Goal: Task Accomplishment & Management: Manage account settings

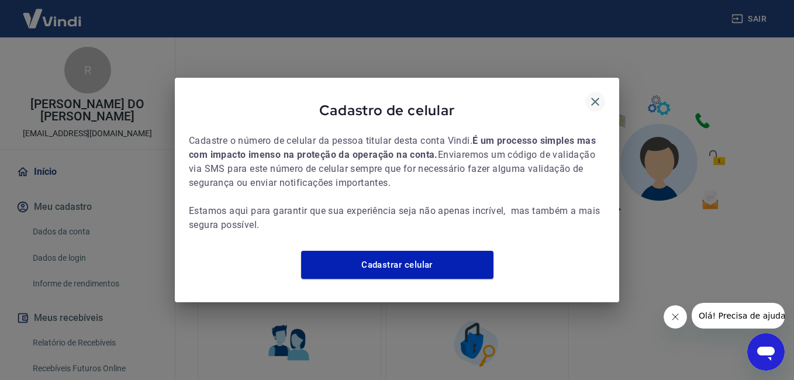
click at [601, 95] on icon "button" at bounding box center [596, 102] width 14 height 14
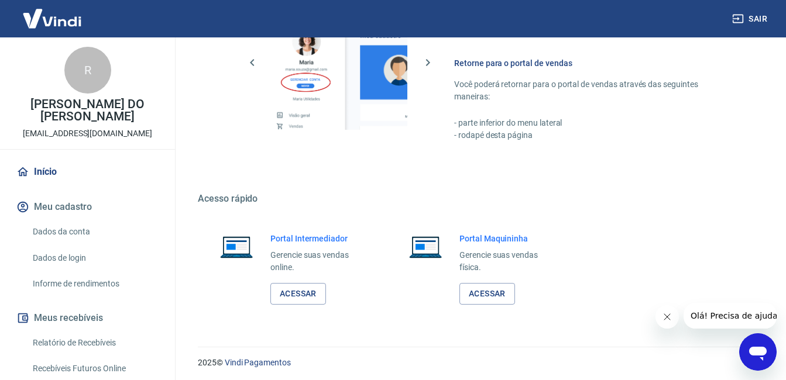
scroll to position [580, 0]
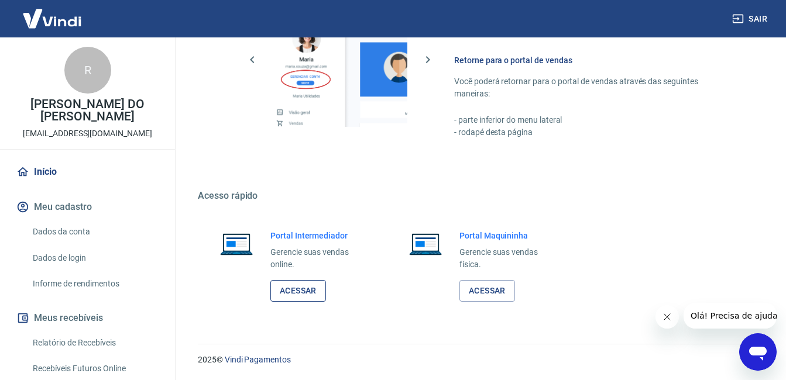
click at [307, 292] on link "Acessar" at bounding box center [298, 291] width 56 height 22
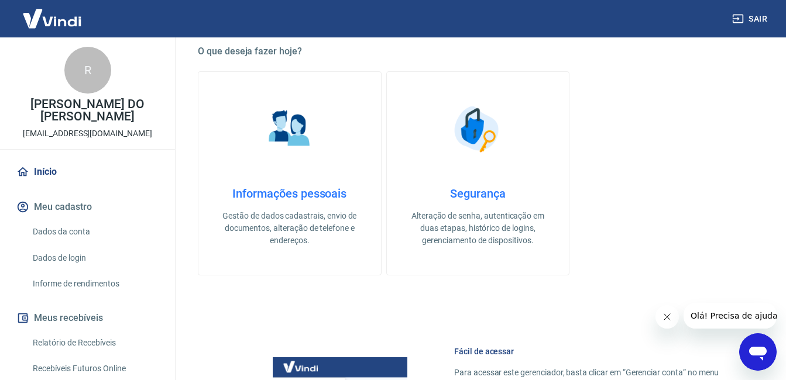
scroll to position [229, 0]
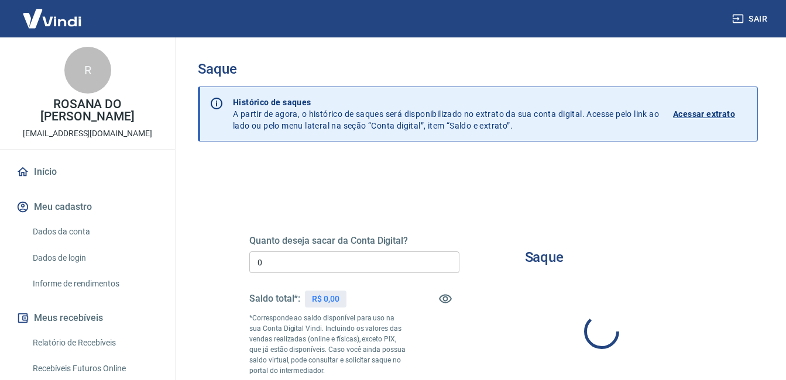
type input "R$ 0,00"
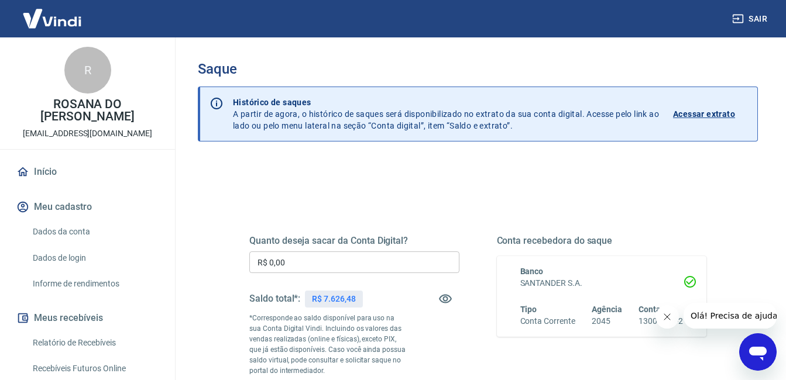
click at [48, 170] on link "Início" at bounding box center [87, 172] width 147 height 26
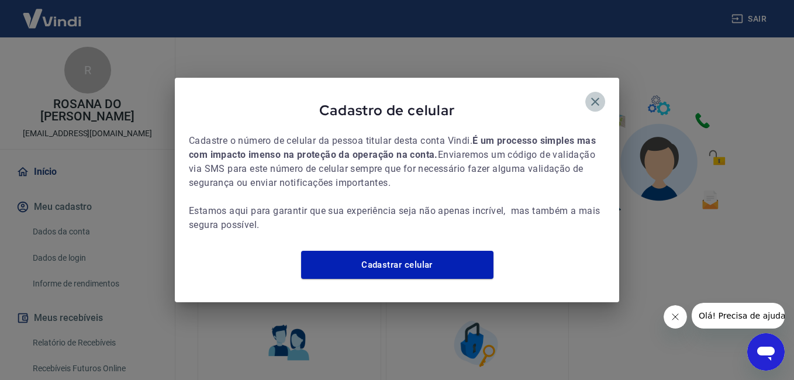
click at [592, 95] on icon "button" at bounding box center [596, 102] width 14 height 14
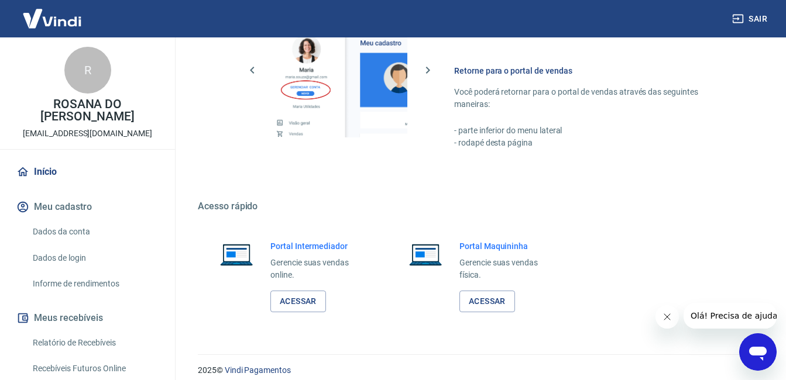
scroll to position [580, 0]
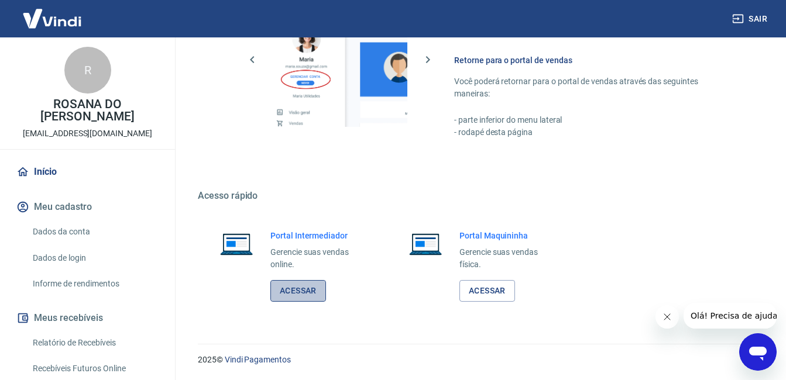
click at [291, 290] on link "Acessar" at bounding box center [298, 291] width 56 height 22
click at [759, 16] on button "Sair" at bounding box center [751, 19] width 42 height 22
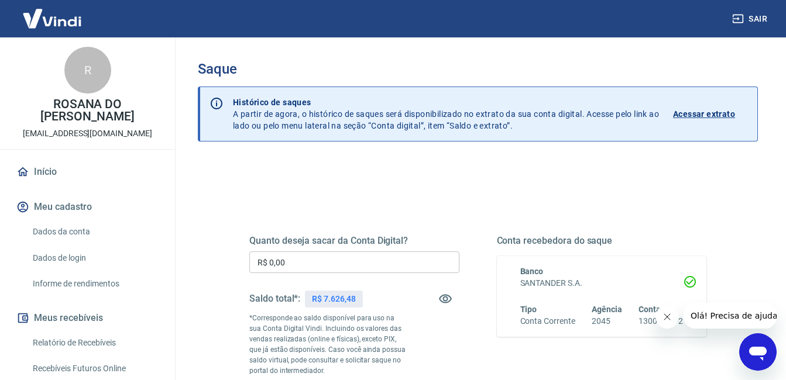
click at [350, 262] on input "R$ 0,00" at bounding box center [354, 263] width 210 height 22
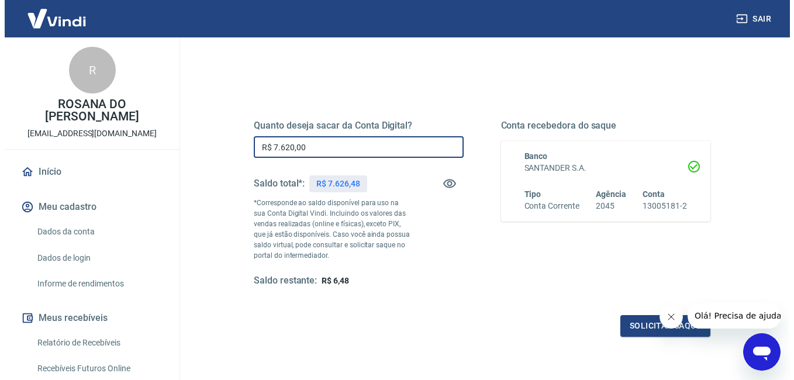
scroll to position [117, 0]
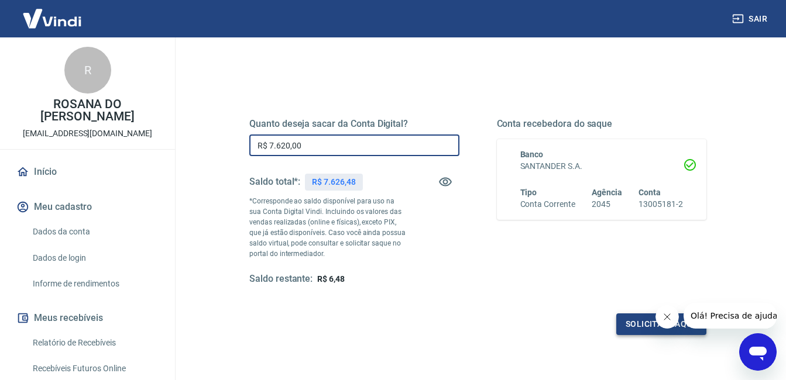
type input "R$ 7.620,00"
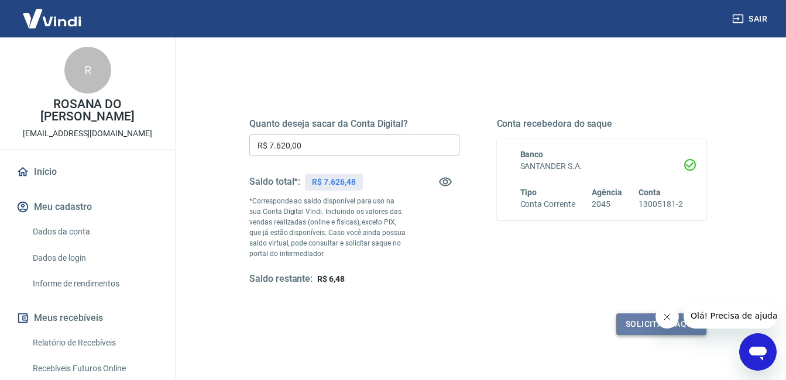
click at [637, 323] on button "Solicitar saque" at bounding box center [661, 325] width 90 height 22
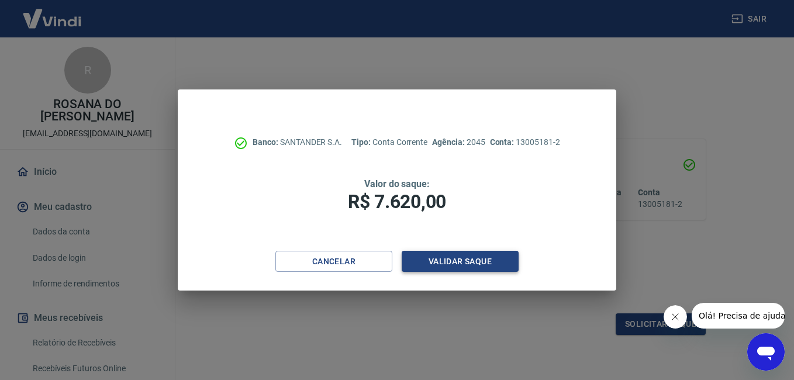
click at [477, 256] on button "Validar saque" at bounding box center [460, 262] width 117 height 22
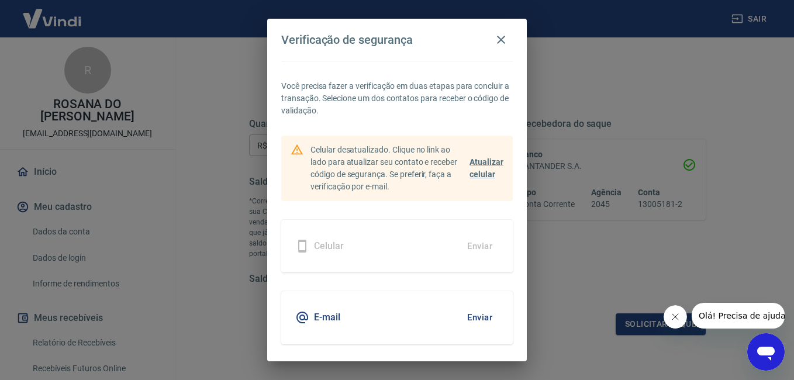
click at [473, 314] on button "Enviar" at bounding box center [480, 317] width 38 height 25
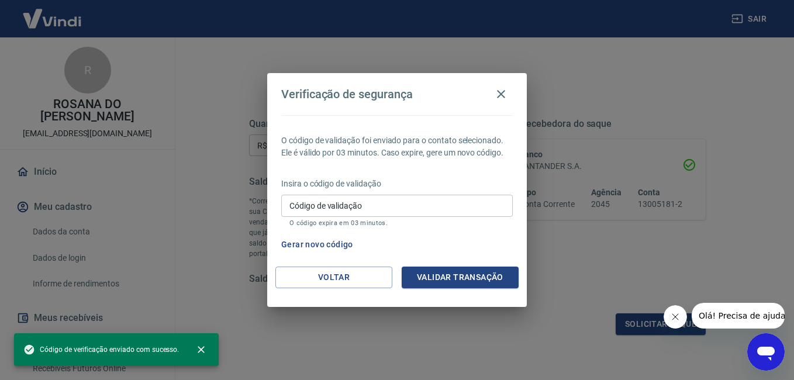
click at [336, 205] on input "Código de validação" at bounding box center [397, 206] width 232 height 22
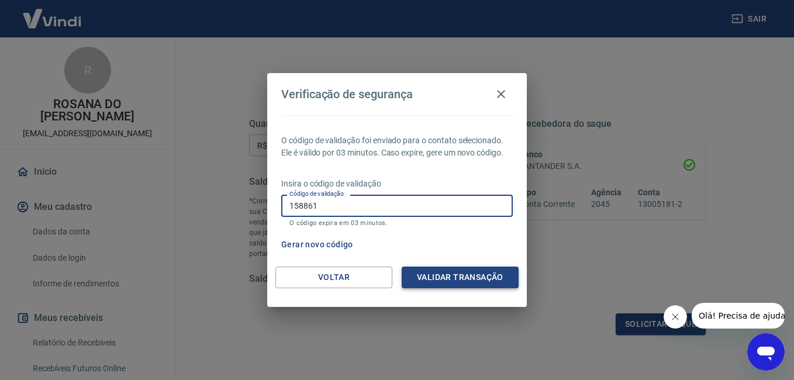
type input "158861"
click at [467, 271] on button "Validar transação" at bounding box center [460, 278] width 117 height 22
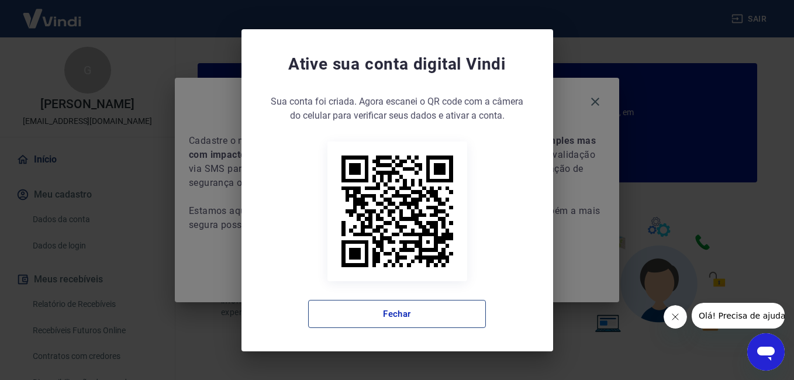
click at [411, 316] on button "Fechar" at bounding box center [397, 314] width 178 height 28
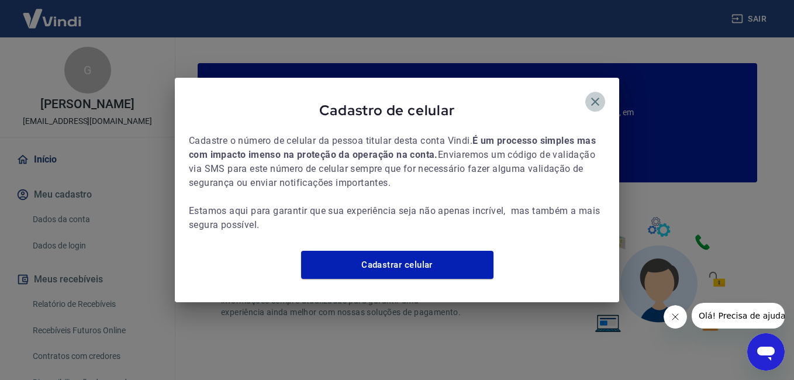
click at [595, 95] on icon "button" at bounding box center [596, 102] width 14 height 14
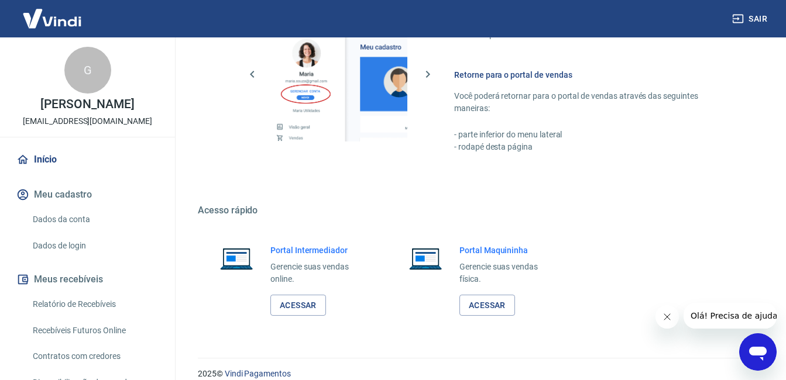
scroll to position [701, 0]
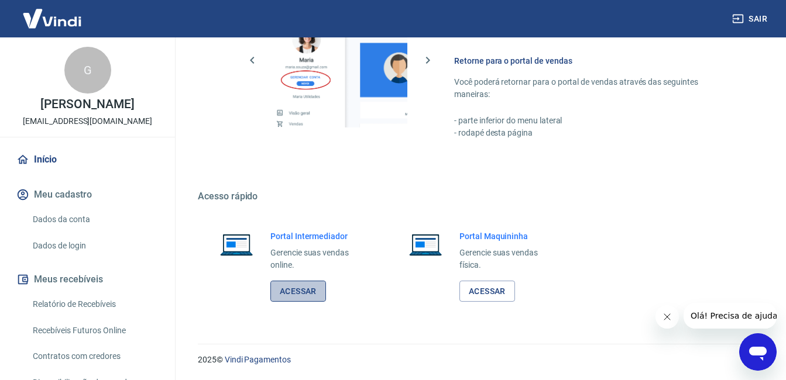
click at [313, 293] on link "Acessar" at bounding box center [298, 292] width 56 height 22
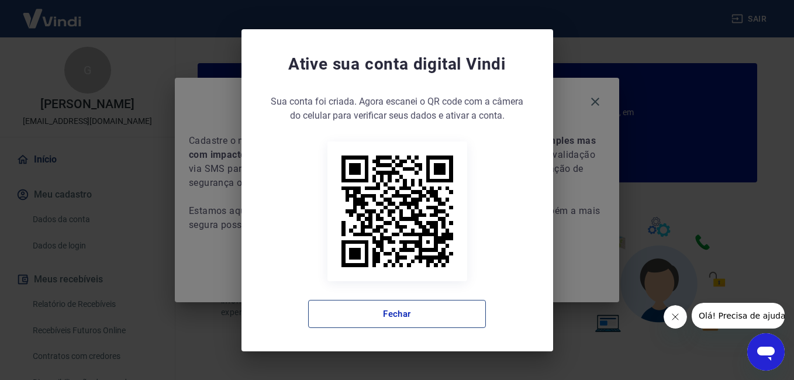
click at [442, 315] on button "Fechar" at bounding box center [397, 314] width 178 height 28
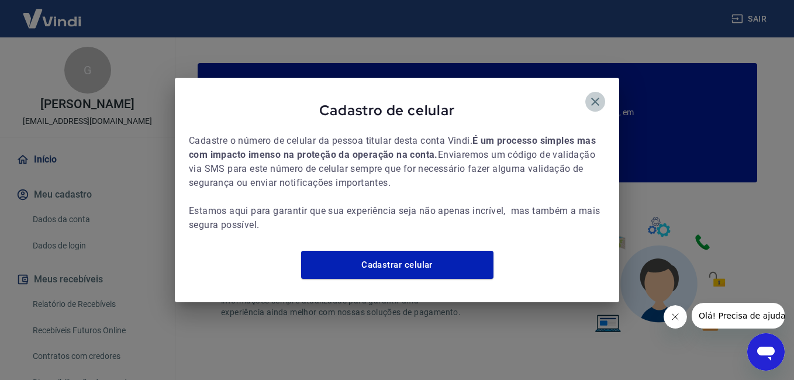
click at [598, 95] on icon "button" at bounding box center [596, 102] width 14 height 14
